Goal: Check status

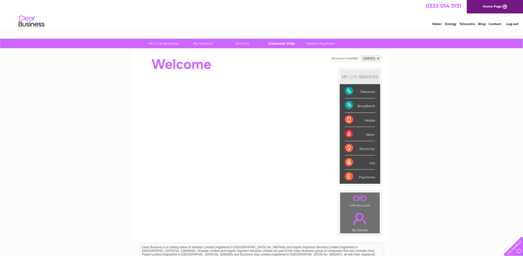
click at [278, 44] on link "Customer Help" at bounding box center [281, 44] width 43 height 10
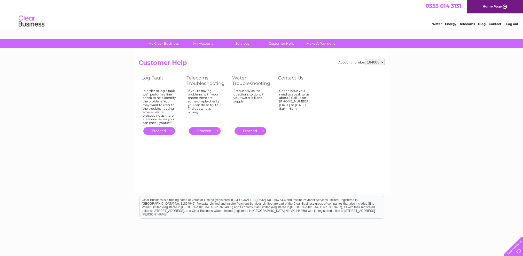
click at [158, 131] on link "." at bounding box center [159, 130] width 32 height 7
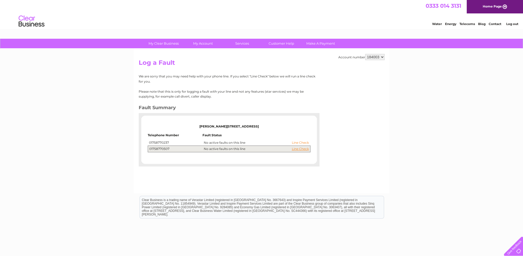
click at [299, 143] on link "Line Check" at bounding box center [300, 143] width 17 height 4
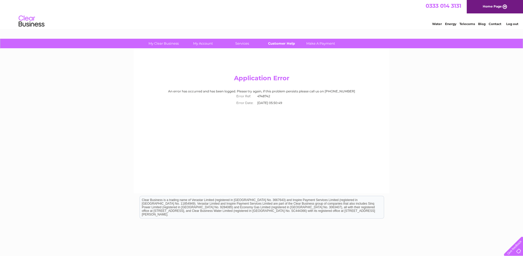
click at [286, 44] on link "Customer Help" at bounding box center [281, 44] width 43 height 10
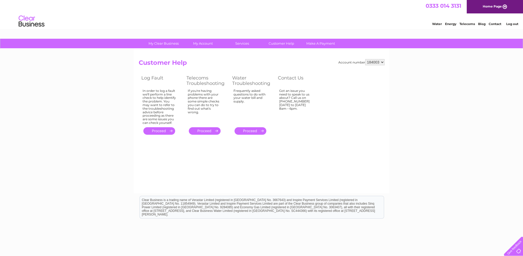
click at [165, 133] on link "." at bounding box center [159, 130] width 32 height 7
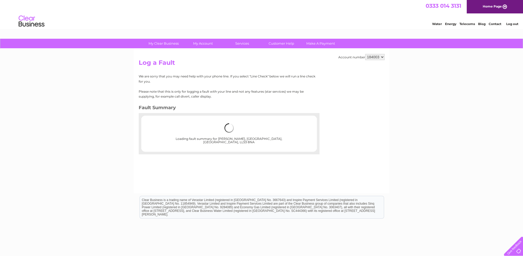
click at [381, 59] on select "184003" at bounding box center [374, 57] width 19 height 6
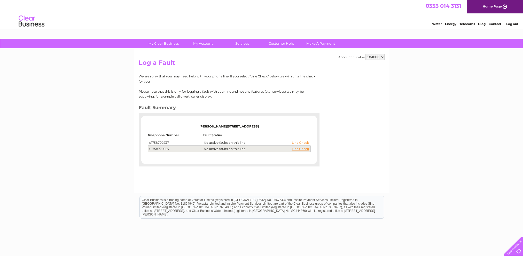
click at [304, 143] on link "Line Check" at bounding box center [300, 143] width 17 height 4
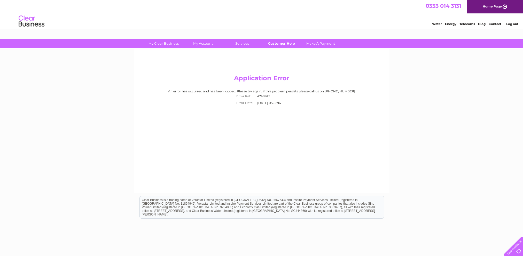
click at [287, 44] on link "Customer Help" at bounding box center [281, 44] width 43 height 10
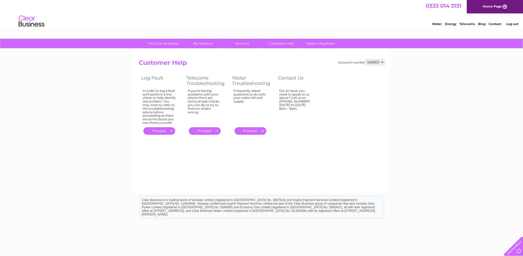
click at [382, 61] on select "184003" at bounding box center [374, 62] width 19 height 6
